Goal: Use online tool/utility: Use online tool/utility

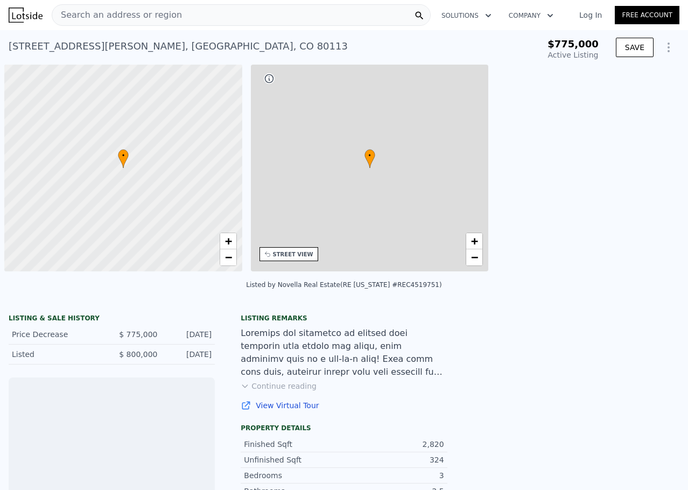
scroll to position [0, 4]
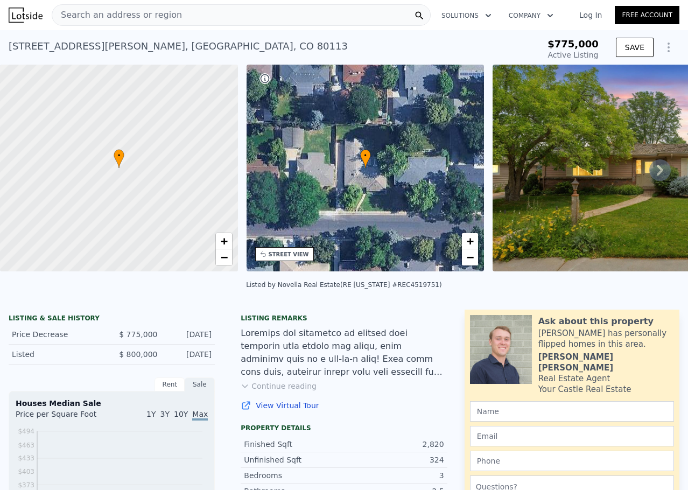
type input "-$ 843,903"
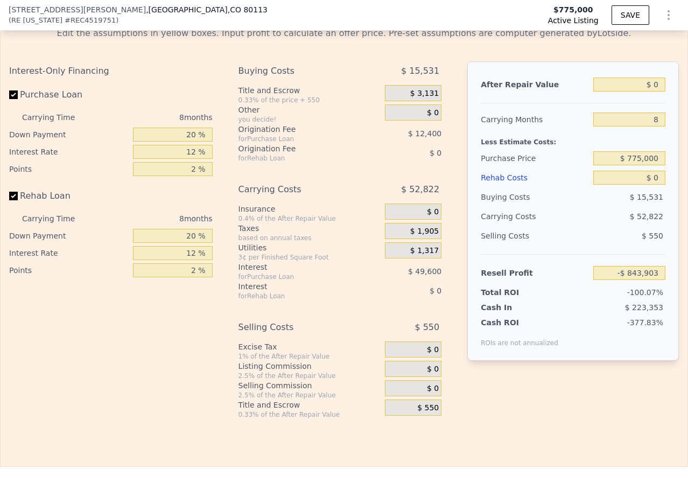
scroll to position [1610, 0]
click at [648, 126] on input "8" at bounding box center [630, 119] width 72 height 14
type input "6"
type input "-$ 830,698"
type input "7"
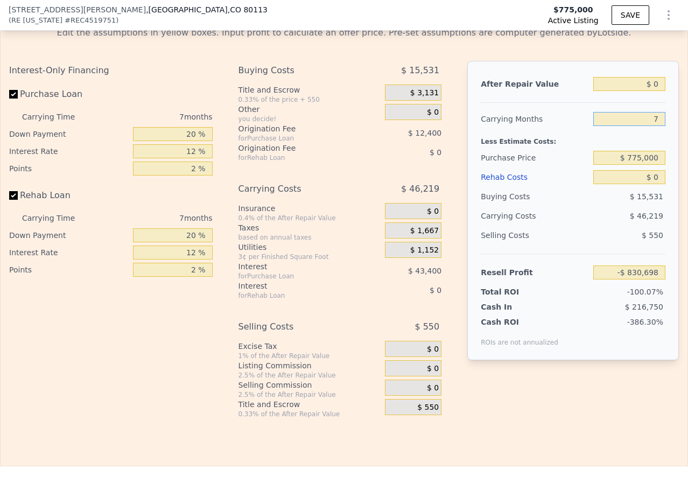
type input "-$ 837,300"
type input "7"
drag, startPoint x: 187, startPoint y: 149, endPoint x: 195, endPoint y: 148, distance: 7.6
click at [195, 141] on input "20 %" at bounding box center [173, 134] width 80 height 14
type input "1 %"
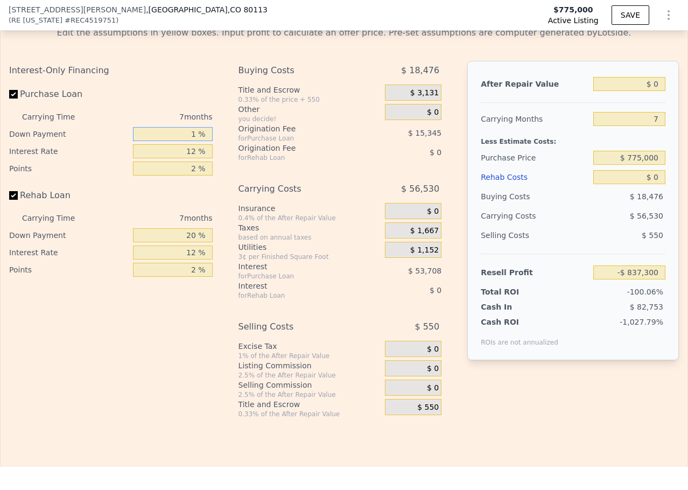
type input "-$ 850,556"
type input "10 %"
type input "-$ 844,275"
type input "10 %"
click at [193, 176] on input "2 %" at bounding box center [173, 169] width 80 height 14
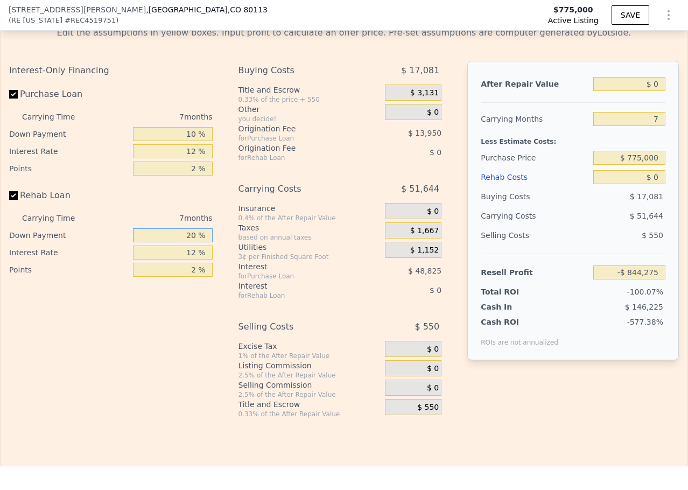
click at [190, 242] on input "20 %" at bounding box center [173, 235] width 80 height 14
type input "0 %"
click at [616, 91] on input "$ 0" at bounding box center [630, 84] width 72 height 14
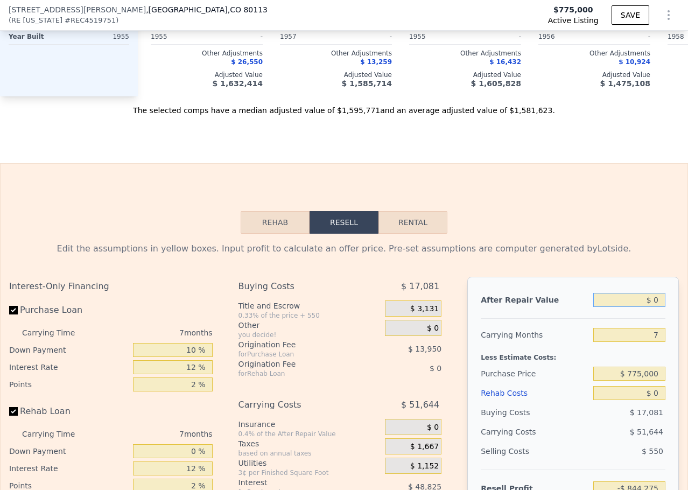
scroll to position [1395, 0]
click at [649, 306] on input "$ 0" at bounding box center [630, 299] width 72 height 14
type input "$ 15"
type input "-$ 844,260"
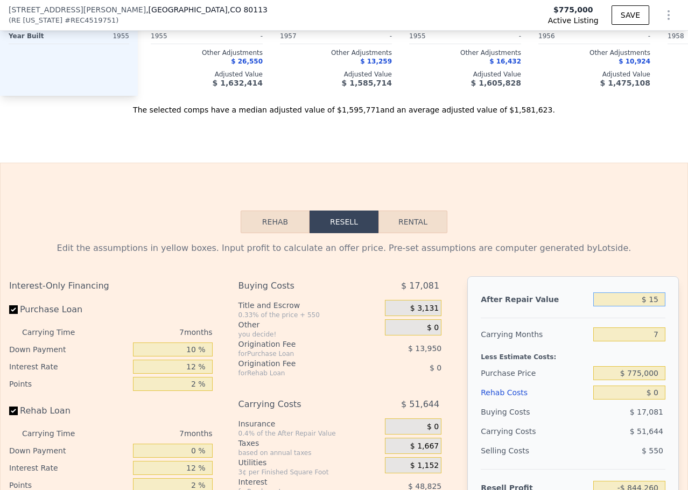
type input "$ 158"
type input "-$ 844,128"
type input "$ 1,581"
type input "-$ 842,799"
type input "$ 15,810"
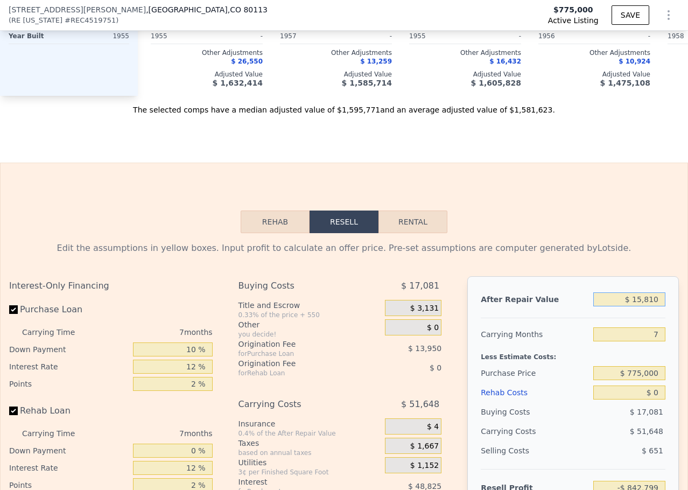
type input "-$ 829,503"
type input "$ 158,100"
type input "-$ 696,557"
type input "$ 1,581,000"
type input "$ 632,911"
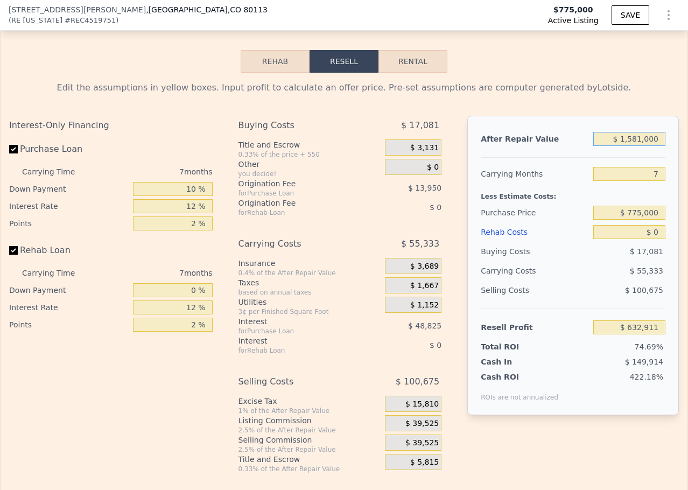
type input "$ 1,581,000"
click at [649, 239] on input "$ 0" at bounding box center [630, 232] width 72 height 14
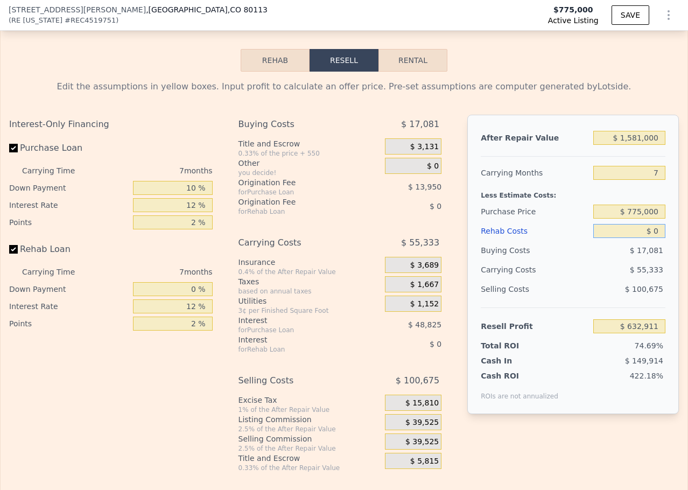
click at [650, 238] on input "$ 0" at bounding box center [630, 231] width 72 height 14
type input "$ 25"
type input "$ 632,885"
type input "$ 250"
type input "$ 632,635"
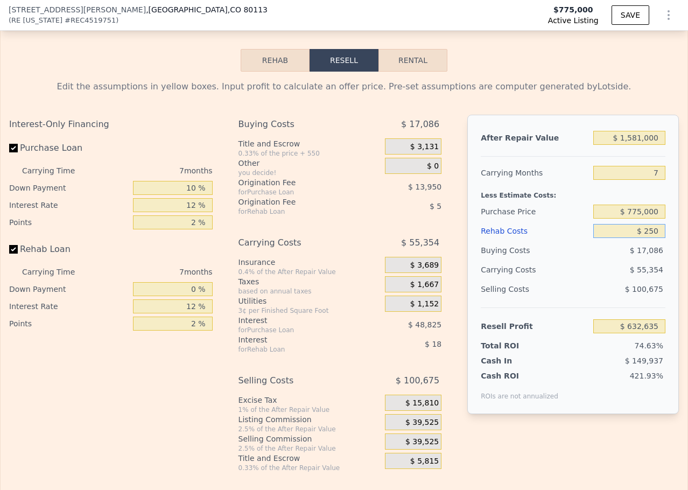
type input "$ 2,500"
type input "$ 630,186"
type input "$ 25,000"
type input "$ 605,661"
type input "$ 250,000"
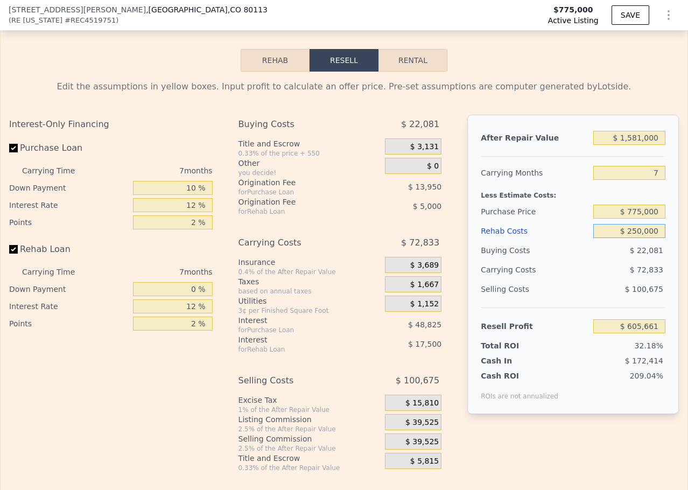
type input "$ 360,411"
drag, startPoint x: 633, startPoint y: 246, endPoint x: 626, endPoint y: 247, distance: 6.5
click at [626, 238] on input "$ 250,000" at bounding box center [630, 231] width 72 height 14
type input "$ 30,000"
type input "$ 600,211"
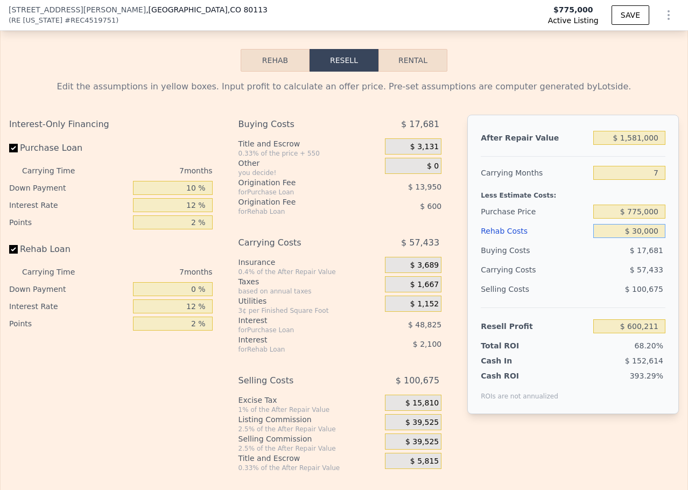
type input "$ 310,000"
type input "$ 295,011"
type input "$ 310,000"
click at [640, 274] on span "$ 77,033" at bounding box center [646, 270] width 33 height 9
click at [668, 19] on icon "Show Options" at bounding box center [668, 15] width 1 height 9
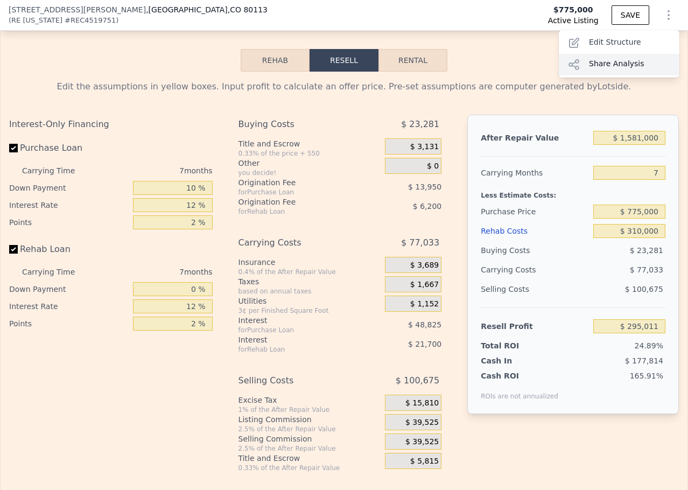
click at [615, 59] on div "Share Analysis" at bounding box center [619, 65] width 121 height 22
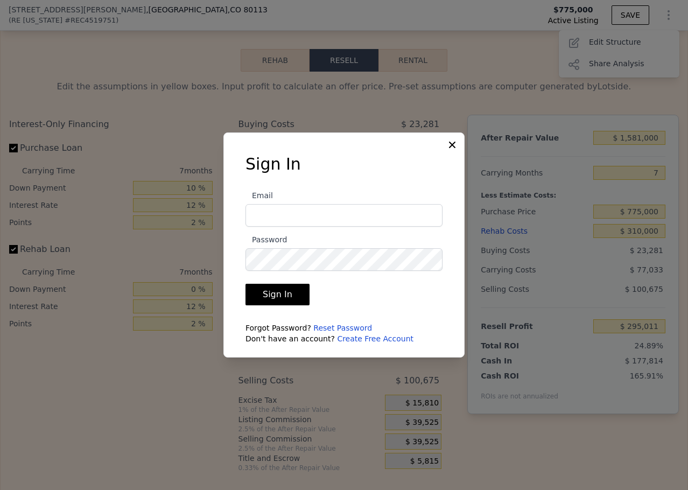
click at [0, 490] on com-1password-button at bounding box center [0, 490] width 0 height 0
type input "[PERSON_NAME][EMAIL_ADDRESS][DOMAIN_NAME]"
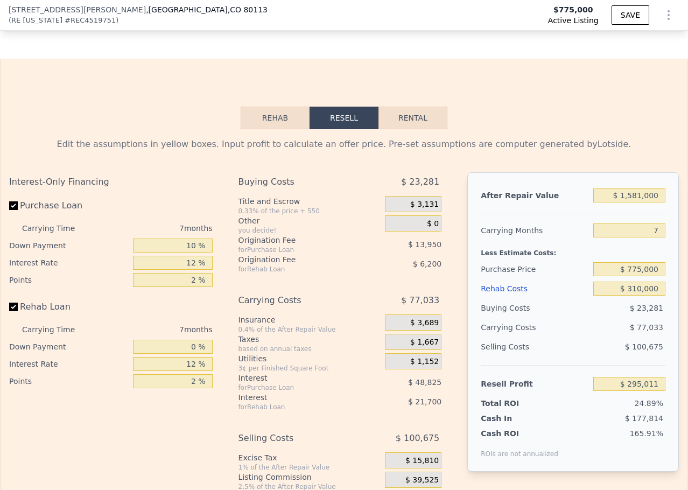
scroll to position [1614, 0]
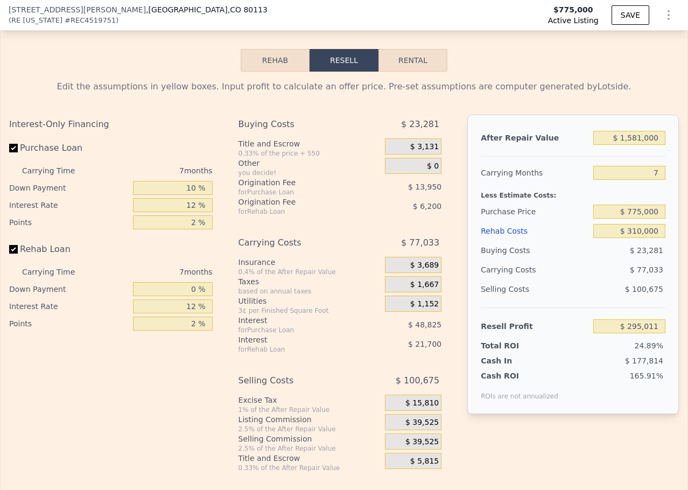
click at [662, 13] on icon "Show Options" at bounding box center [668, 15] width 13 height 13
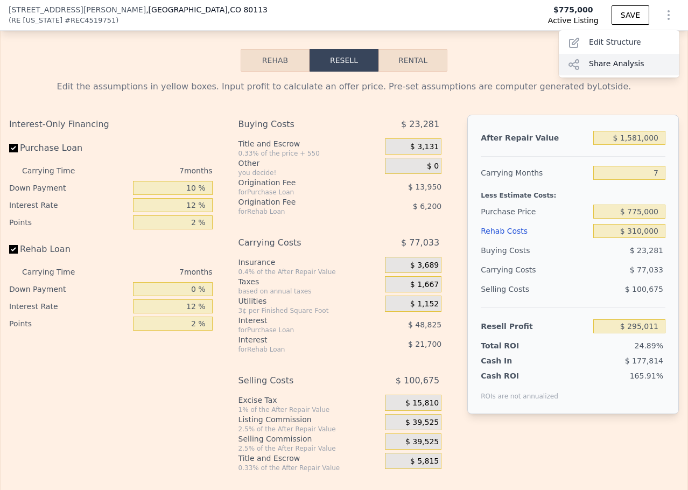
click at [610, 60] on div "Share Analysis" at bounding box center [619, 65] width 121 height 22
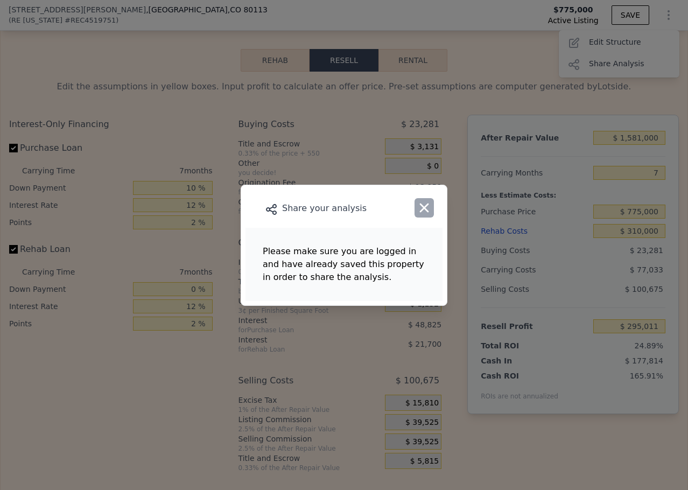
click at [424, 211] on icon "button" at bounding box center [424, 207] width 15 height 15
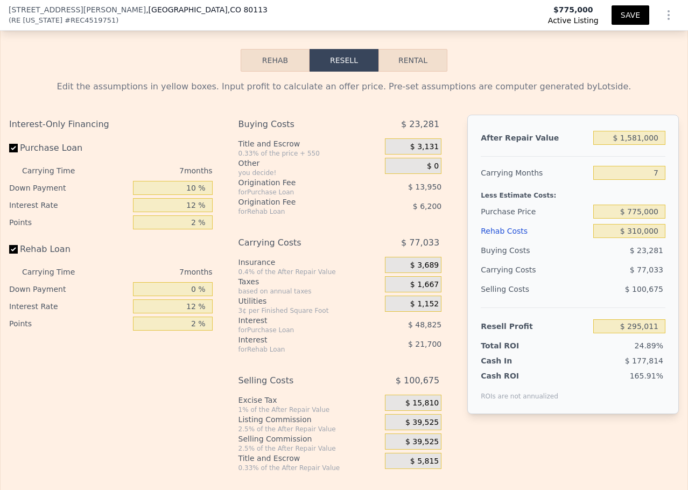
click at [620, 11] on button "SAVE" at bounding box center [631, 14] width 38 height 19
click at [662, 15] on icon "Show Options" at bounding box center [668, 15] width 13 height 13
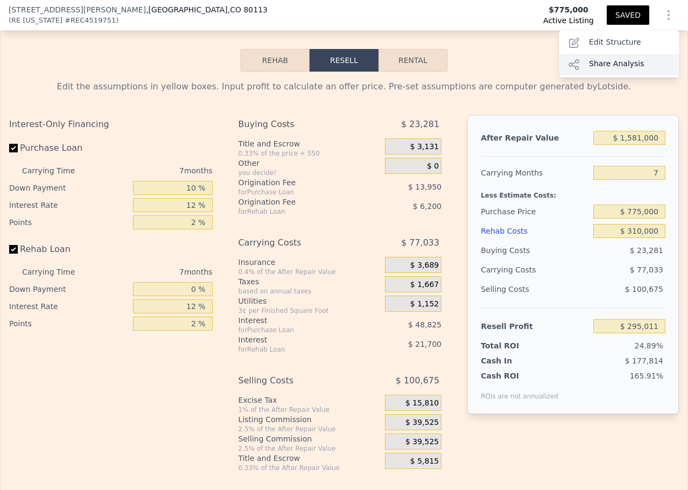
click at [619, 62] on div "Share Analysis" at bounding box center [619, 65] width 121 height 22
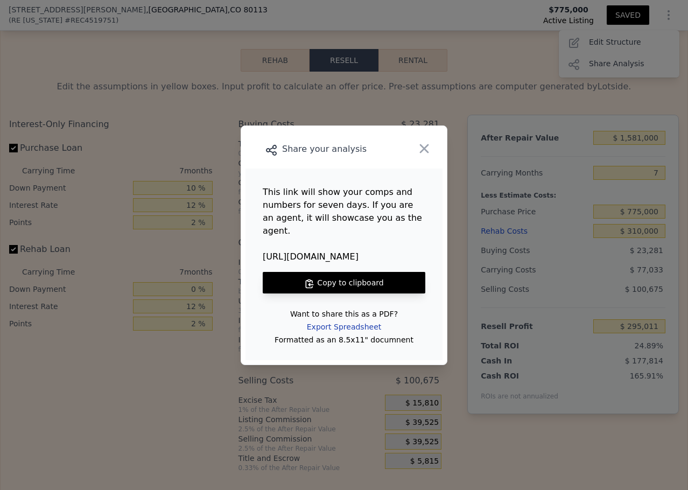
click at [331, 319] on div "Export Spreadsheet" at bounding box center [344, 326] width 92 height 19
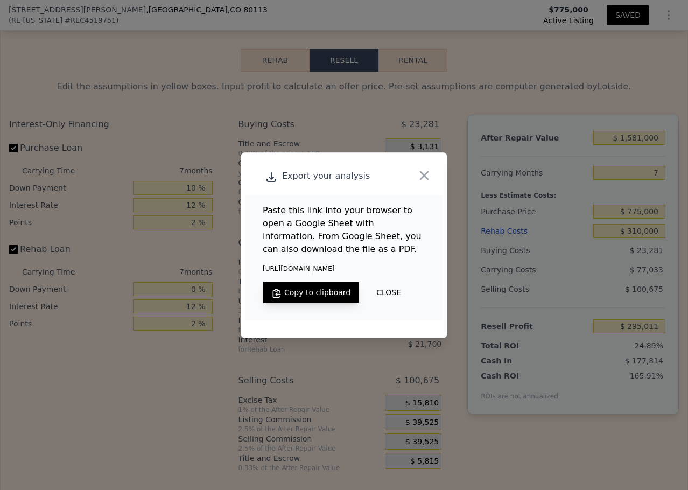
click at [327, 294] on button "Copy to clipboard" at bounding box center [311, 293] width 96 height 22
